Goal: Obtain resource: Download file/media

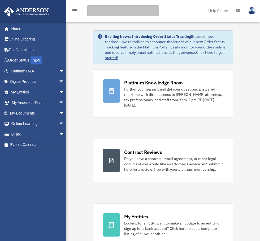
click at [109, 10] on input "search" at bounding box center [123, 10] width 72 height 11
type input "**********"
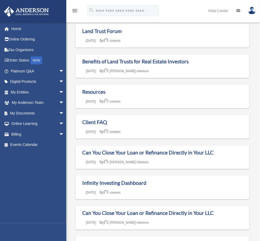
scroll to position [40, 0]
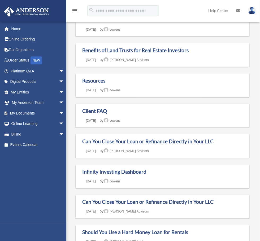
click at [59, 114] on span "arrow_drop_down" at bounding box center [64, 113] width 11 height 11
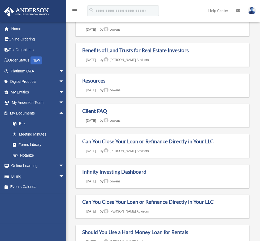
click at [22, 121] on link "Box" at bounding box center [39, 123] width 65 height 11
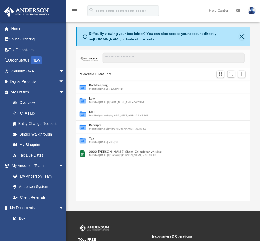
scroll to position [115, 169]
click at [91, 98] on button "Law" at bounding box center [160, 98] width 142 height 3
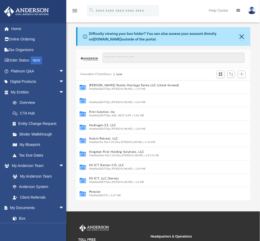
click at [99, 98] on button "Estate Planning" at bounding box center [157, 98] width 136 height 3
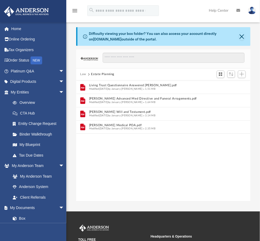
click at [83, 72] on button "Law" at bounding box center [83, 74] width 6 height 5
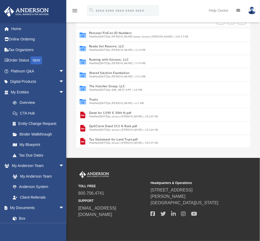
scroll to position [65, 0]
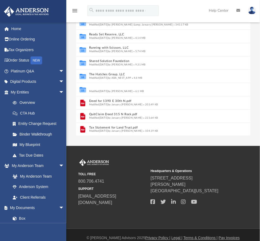
click at [92, 86] on button "Trusts" at bounding box center [157, 87] width 136 height 3
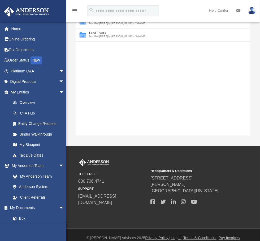
scroll to position [26, 0]
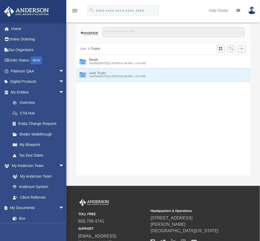
click at [97, 72] on button "Land Trusts" at bounding box center [160, 72] width 142 height 3
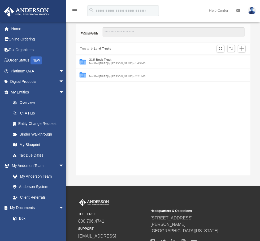
click at [97, 71] on button "Land Trust - 1390 Oxford Trust" at bounding box center [160, 72] width 142 height 3
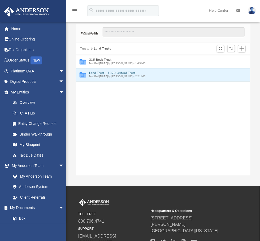
click at [97, 71] on button "Land Trust - 1390 Oxford Trust" at bounding box center [160, 72] width 142 height 3
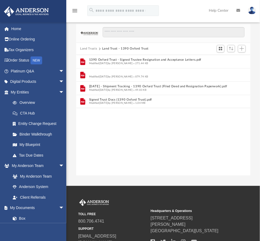
click at [102, 71] on button "1390 Oxford Trust.pdf" at bounding box center [160, 72] width 142 height 3
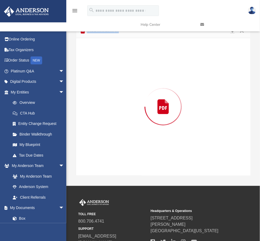
click at [102, 71] on div "Preview" at bounding box center [163, 106] width 175 height 137
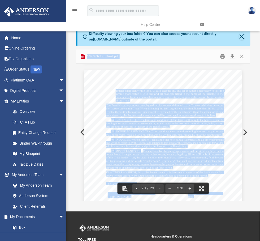
scroll to position [4775, 0]
